Goal: Information Seeking & Learning: Learn about a topic

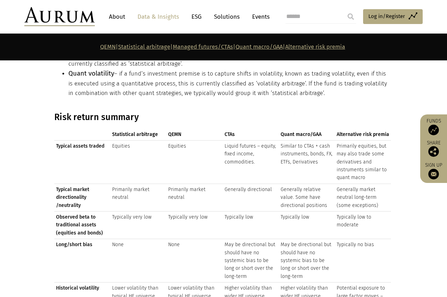
scroll to position [780, 0]
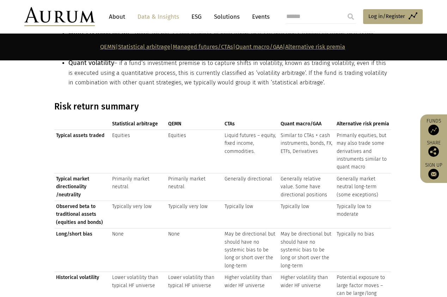
click at [122, 129] on td "Equities" at bounding box center [138, 150] width 56 height 43
click at [121, 120] on span "Statistical arbitrage" at bounding box center [138, 124] width 53 height 8
click at [145, 120] on span "Statistical arbitrage" at bounding box center [138, 124] width 53 height 8
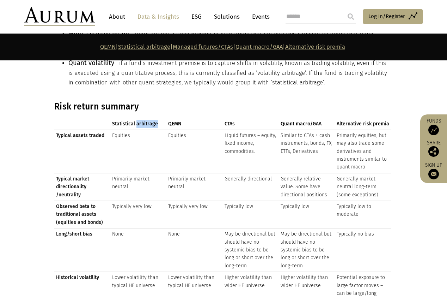
click at [145, 120] on span "Statistical arbitrage" at bounding box center [138, 124] width 53 height 8
click at [180, 131] on td "Equities" at bounding box center [194, 150] width 56 height 43
click at [201, 132] on td "Equities" at bounding box center [194, 150] width 56 height 43
drag, startPoint x: 222, startPoint y: 129, endPoint x: 261, endPoint y: 153, distance: 46.2
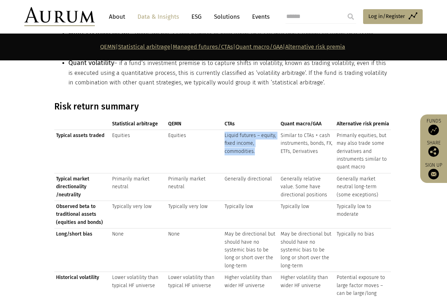
click at [261, 153] on tr "Typical assets traded Equities Equities Liquid futures – equity, fixed income, …" at bounding box center [222, 150] width 337 height 43
click at [261, 153] on td "Liquid futures – equity, fixed income, commodities." at bounding box center [251, 150] width 56 height 43
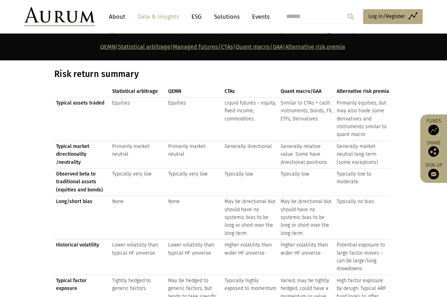
scroll to position [813, 0]
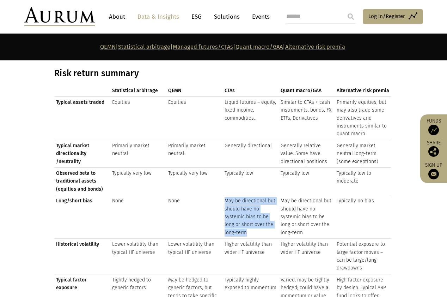
drag, startPoint x: 225, startPoint y: 195, endPoint x: 252, endPoint y: 226, distance: 41.6
click at [252, 226] on td "May be directional but should have no systemic bias to be long or short over th…" at bounding box center [251, 216] width 56 height 43
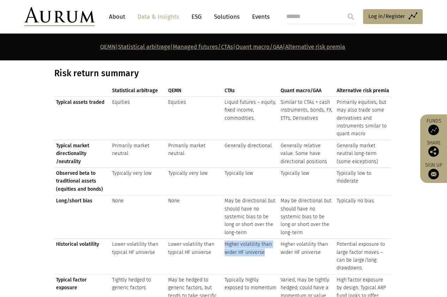
drag, startPoint x: 225, startPoint y: 239, endPoint x: 267, endPoint y: 249, distance: 43.2
click at [267, 249] on td "Higher volatility than wider HF universe" at bounding box center [251, 256] width 56 height 36
drag, startPoint x: 267, startPoint y: 249, endPoint x: 224, endPoint y: 241, distance: 43.5
click at [224, 241] on td "Higher volatility than wider HF universe" at bounding box center [251, 256] width 56 height 36
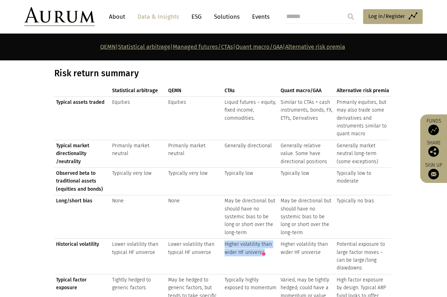
click at [228, 240] on td "Higher volatility than wider HF universe" at bounding box center [251, 256] width 56 height 36
drag, startPoint x: 225, startPoint y: 240, endPoint x: 268, endPoint y: 244, distance: 42.6
click at [268, 244] on td "Higher volatility than wider HF universe" at bounding box center [251, 256] width 56 height 36
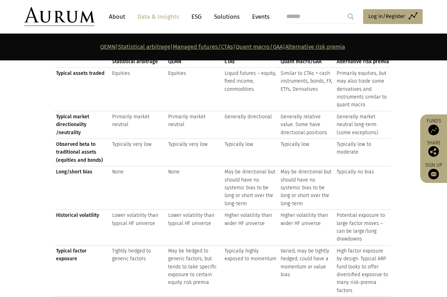
scroll to position [843, 0]
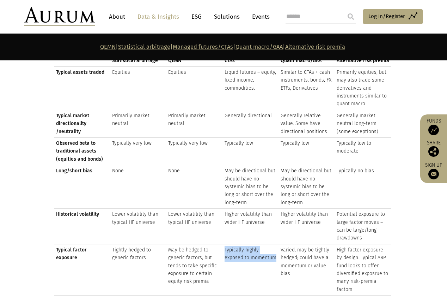
drag, startPoint x: 223, startPoint y: 245, endPoint x: 278, endPoint y: 252, distance: 55.1
click at [278, 252] on td "Typically highly exposed to momentum" at bounding box center [251, 269] width 56 height 51
drag, startPoint x: 275, startPoint y: 253, endPoint x: 223, endPoint y: 246, distance: 52.9
click at [223, 246] on td "Typically highly exposed to momentum" at bounding box center [251, 269] width 56 height 51
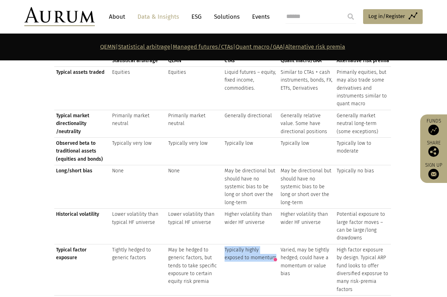
click at [224, 246] on td "Typically highly exposed to momentum" at bounding box center [251, 269] width 56 height 51
drag, startPoint x: 224, startPoint y: 242, endPoint x: 280, endPoint y: 253, distance: 56.3
click at [280, 253] on tr "Typical factor exposure Tightly hedged to generic factors May be hedged to gene…" at bounding box center [222, 269] width 337 height 51
click at [277, 253] on td "Typically highly exposed to momentum" at bounding box center [251, 269] width 56 height 51
drag, startPoint x: 275, startPoint y: 253, endPoint x: 223, endPoint y: 246, distance: 52.7
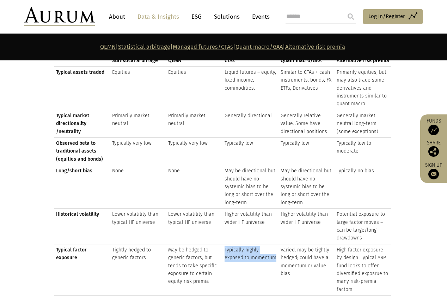
click at [223, 246] on td "Typically highly exposed to momentum" at bounding box center [251, 269] width 56 height 51
click at [233, 248] on td "Typically highly exposed to momentum" at bounding box center [251, 269] width 56 height 51
drag, startPoint x: 225, startPoint y: 245, endPoint x: 277, endPoint y: 251, distance: 51.8
click at [277, 251] on td "Typically highly exposed to momentum" at bounding box center [251, 269] width 56 height 51
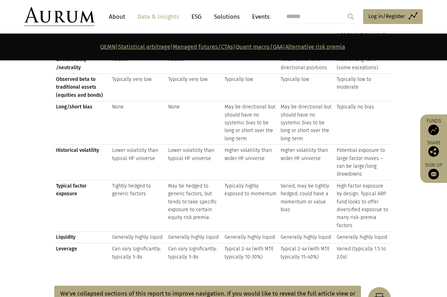
scroll to position [908, 0]
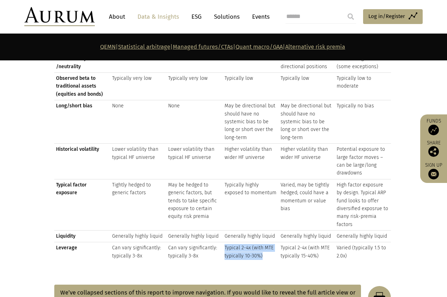
drag, startPoint x: 262, startPoint y: 252, endPoint x: 224, endPoint y: 244, distance: 39.5
click at [224, 244] on td "Typical 2-4x (with MTE typically 10-30%)" at bounding box center [251, 251] width 56 height 19
click at [228, 244] on td "Typical 2-4x (with MTE typically 10-30%)" at bounding box center [251, 251] width 56 height 19
click at [233, 242] on td "Typical 2-4x (with MTE typically 10-30%)" at bounding box center [251, 251] width 56 height 19
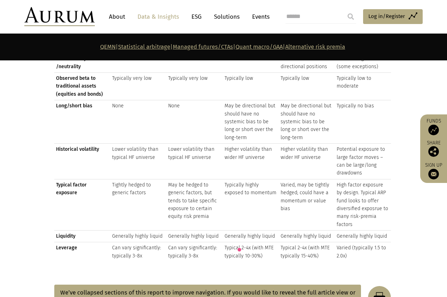
click at [246, 243] on td "Typical 2-4x (with MTE typically 10-30%)" at bounding box center [251, 251] width 56 height 19
drag, startPoint x: 241, startPoint y: 243, endPoint x: 274, endPoint y: 252, distance: 34.2
click at [274, 252] on td "Typical 2-4x (with MTE typically 10-30%)" at bounding box center [251, 251] width 56 height 19
click at [264, 252] on td "Typical 2-4x (with MTE typically 10-30%)" at bounding box center [251, 251] width 56 height 19
drag, startPoint x: 265, startPoint y: 252, endPoint x: 225, endPoint y: 241, distance: 41.8
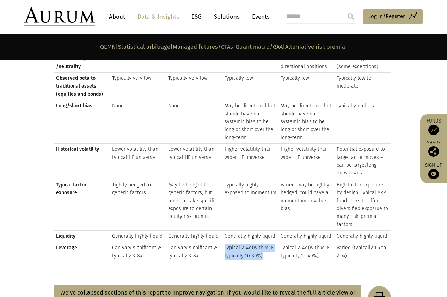
click at [225, 242] on td "Typical 2-4x (with MTE typically 10-30%)" at bounding box center [251, 251] width 56 height 19
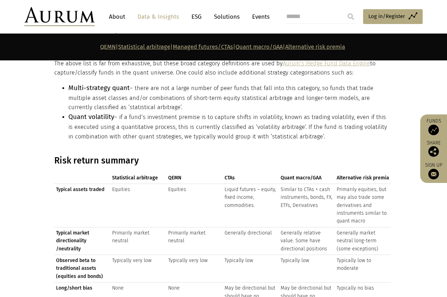
scroll to position [722, 0]
